Goal: Transaction & Acquisition: Download file/media

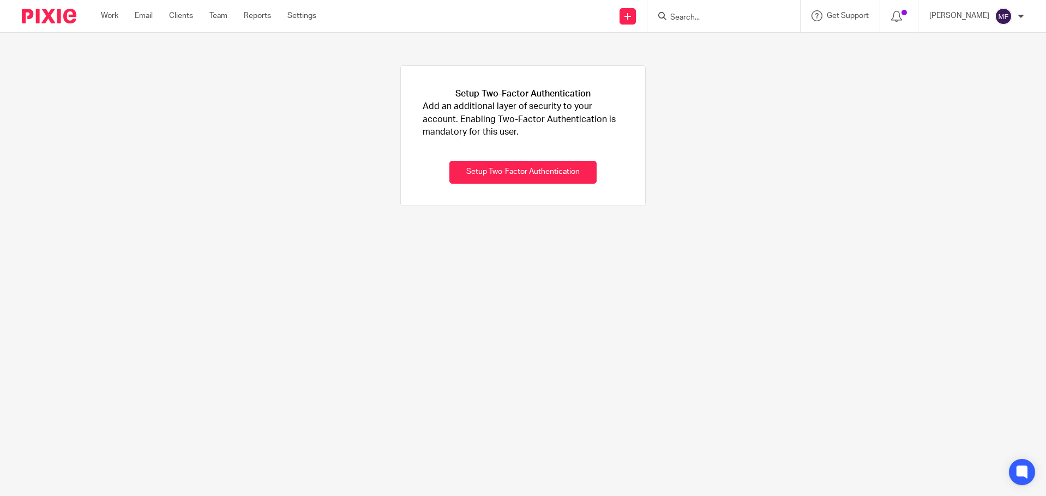
click at [695, 17] on input "Search" at bounding box center [718, 18] width 98 height 10
type input "rosiee"
click at [743, 47] on link at bounding box center [770, 46] width 206 height 25
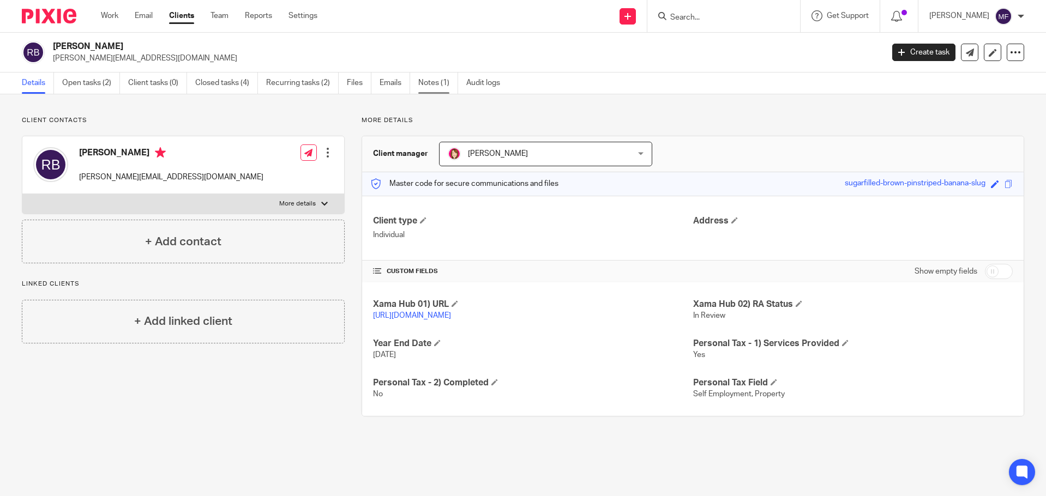
click at [437, 85] on link "Notes (1)" at bounding box center [438, 83] width 40 height 21
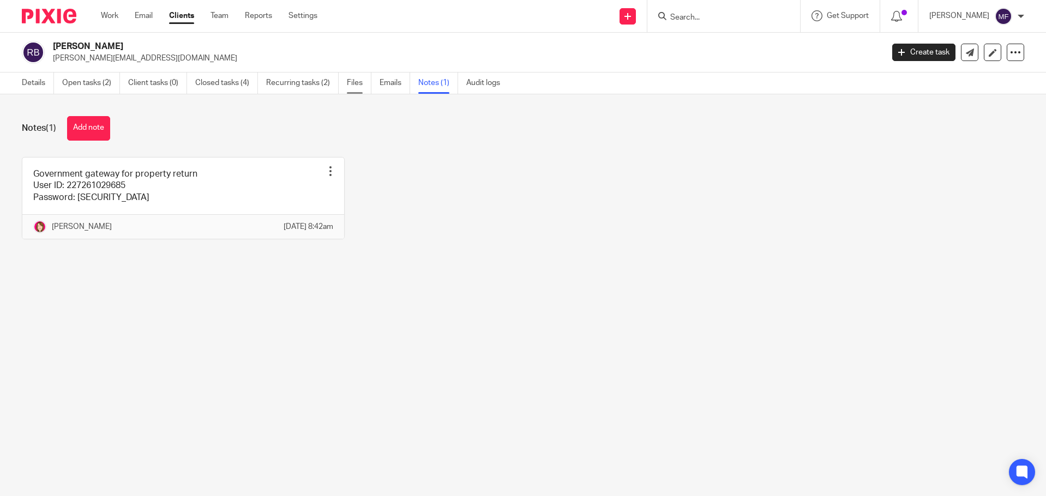
click at [358, 83] on link "Files" at bounding box center [359, 83] width 25 height 21
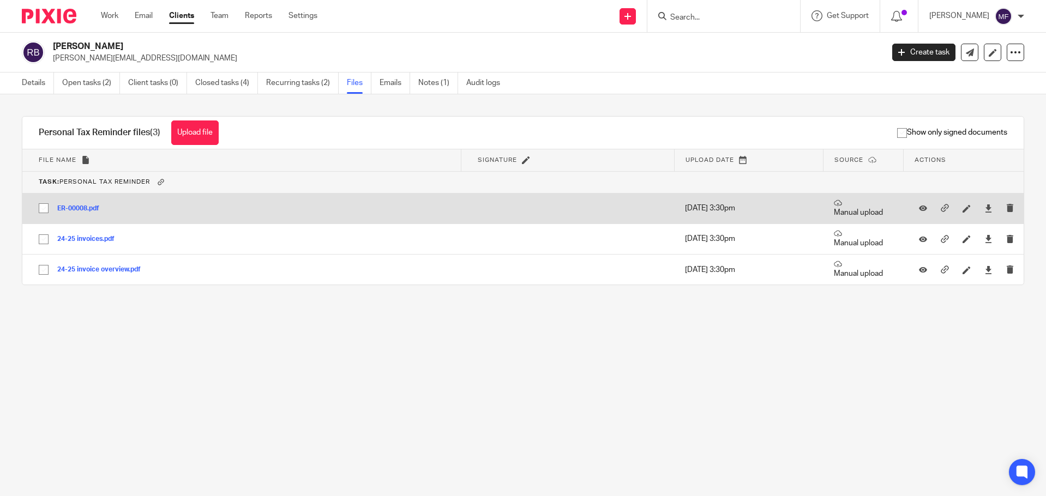
click at [79, 206] on button "ER-00008.pdf" at bounding box center [82, 209] width 50 height 8
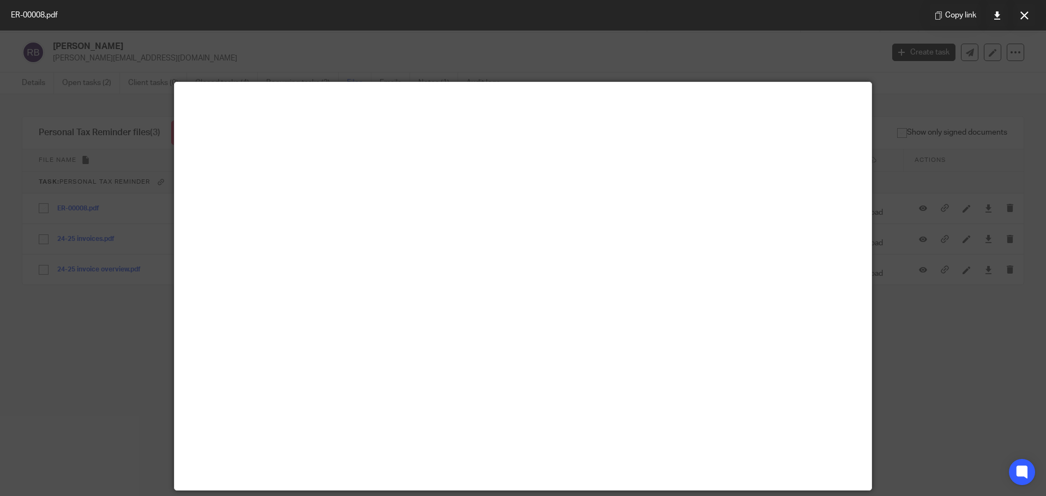
click at [933, 315] on div at bounding box center [523, 248] width 1046 height 496
click at [1014, 17] on button at bounding box center [1024, 15] width 22 height 22
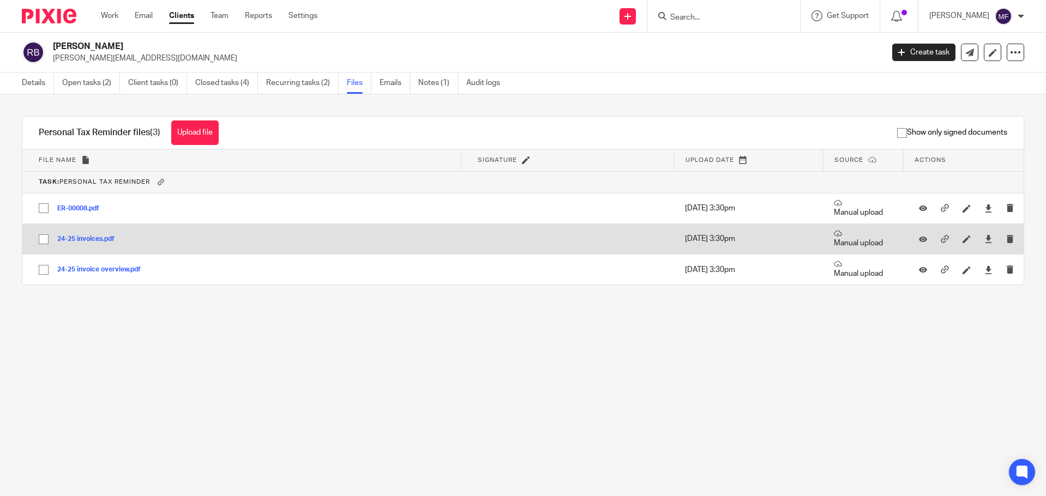
click at [543, 252] on td at bounding box center [567, 239] width 213 height 31
click at [67, 242] on button "24-25 invoices.pdf" at bounding box center [89, 240] width 65 height 8
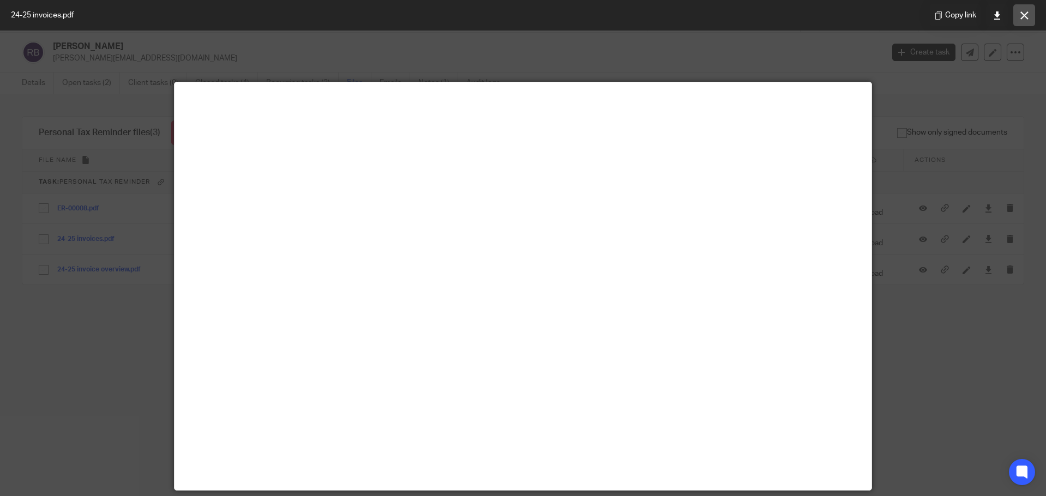
click at [1019, 11] on button at bounding box center [1024, 15] width 22 height 22
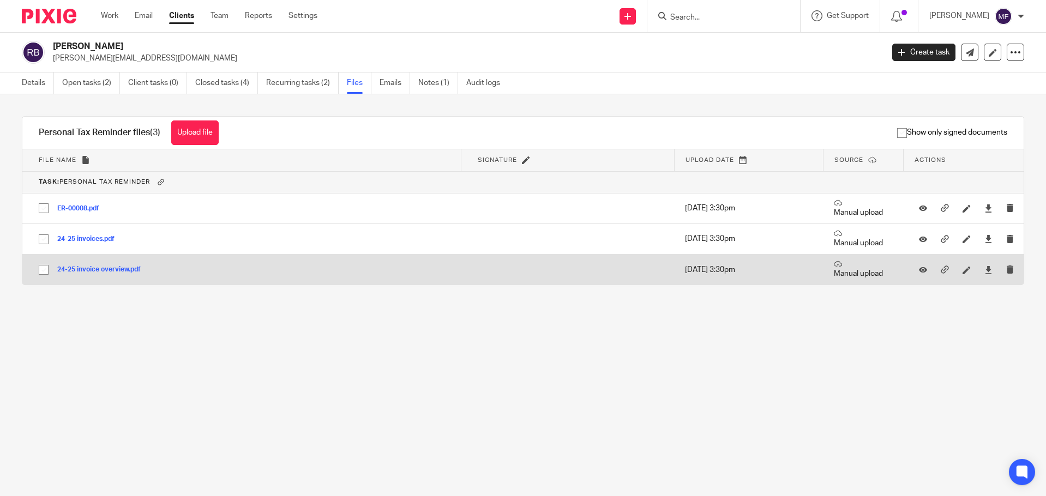
click at [119, 273] on div "24-25 invoice overview.pdf" at bounding box center [103, 270] width 92 height 11
click at [118, 271] on button "24-25 invoice overview.pdf" at bounding box center [103, 270] width 92 height 8
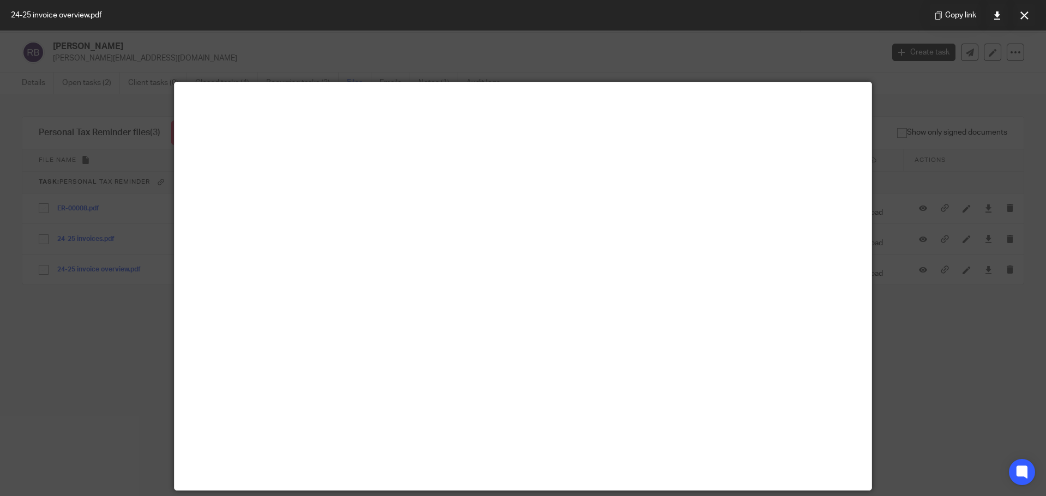
click at [939, 369] on div at bounding box center [523, 248] width 1046 height 496
click at [968, 211] on div at bounding box center [523, 248] width 1046 height 496
click at [1024, 15] on icon at bounding box center [1024, 15] width 8 height 8
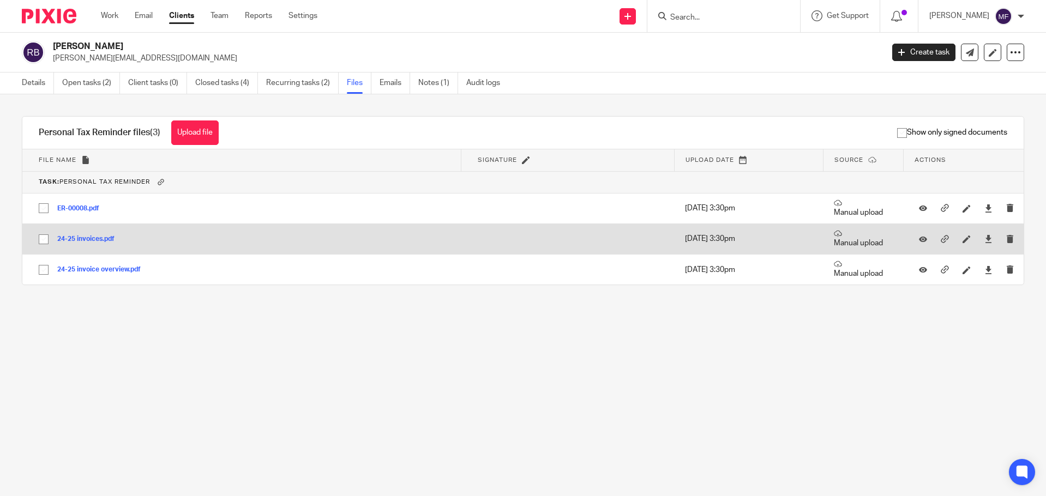
click at [102, 242] on button "24-25 invoices.pdf" at bounding box center [89, 240] width 65 height 8
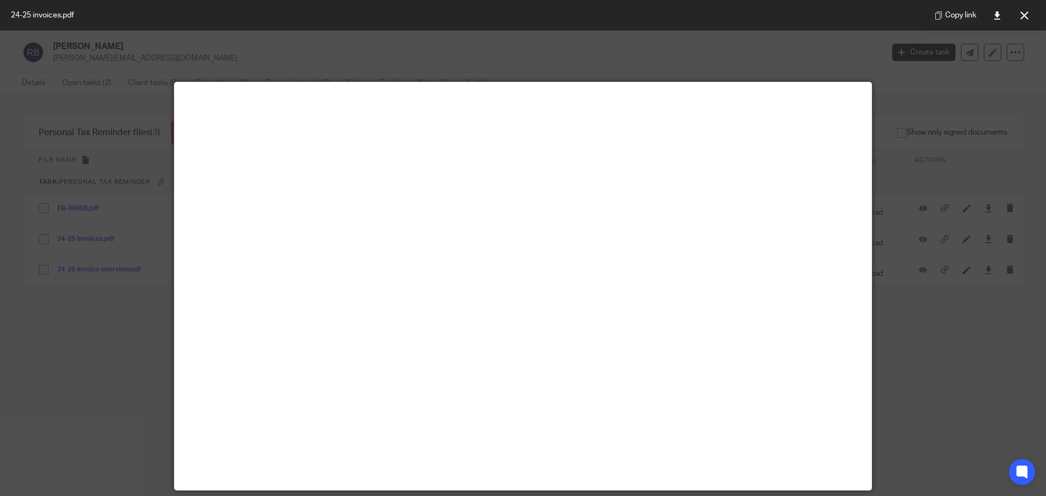
click at [1007, 335] on div at bounding box center [523, 248] width 1046 height 496
drag, startPoint x: 955, startPoint y: 321, endPoint x: 935, endPoint y: 299, distance: 29.3
click at [953, 319] on div at bounding box center [523, 248] width 1046 height 496
click at [1033, 20] on button at bounding box center [1024, 15] width 22 height 22
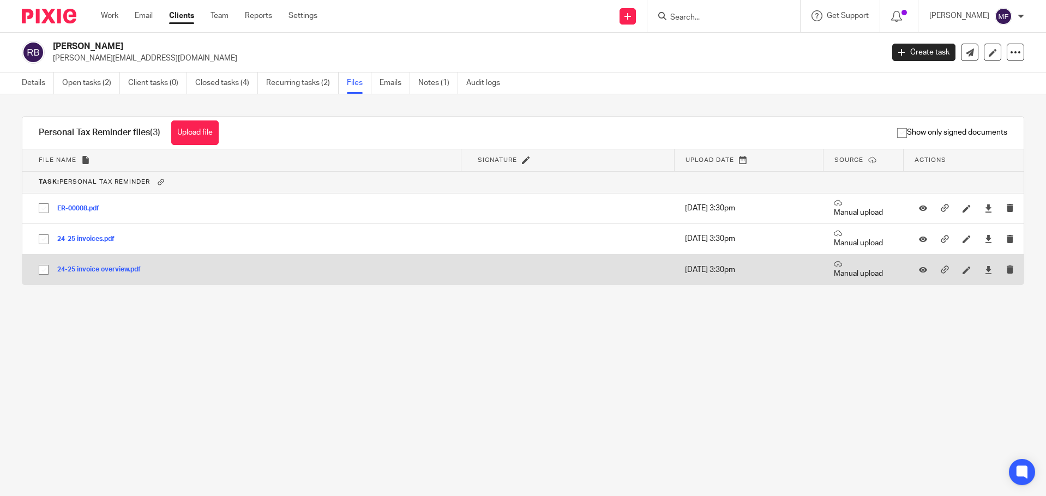
click at [116, 268] on button "24-25 invoice overview.pdf" at bounding box center [103, 270] width 92 height 8
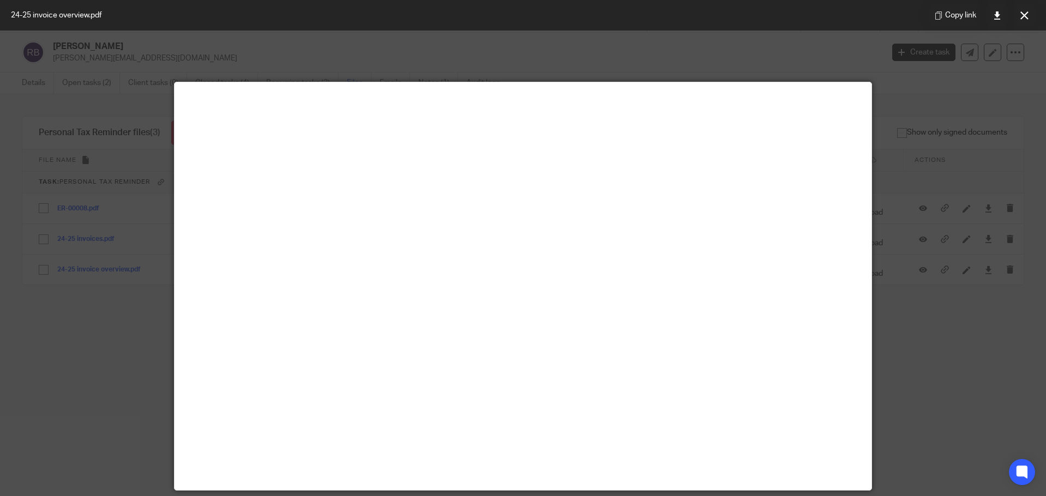
click at [939, 373] on div at bounding box center [523, 248] width 1046 height 496
click at [1022, 16] on icon at bounding box center [1024, 15] width 8 height 8
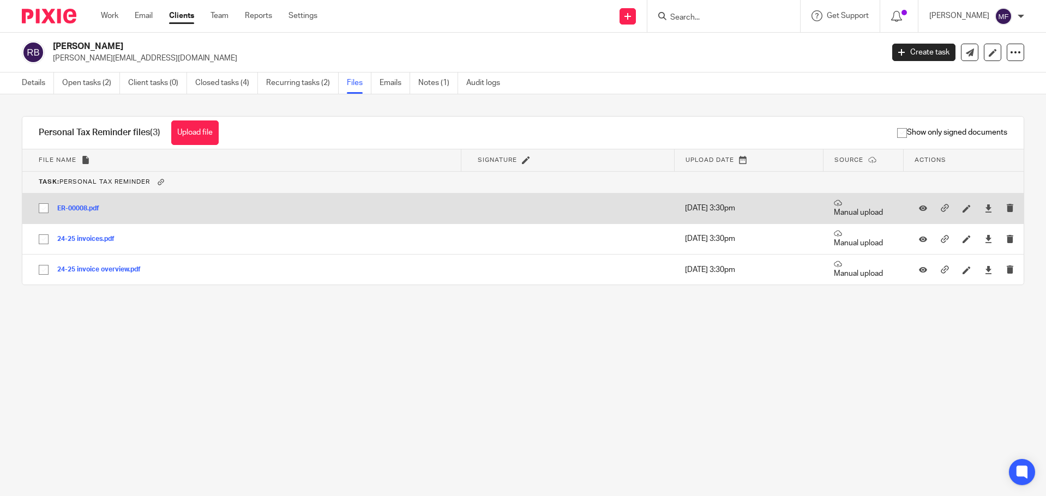
click at [97, 211] on button "ER-00008.pdf" at bounding box center [82, 209] width 50 height 8
